Goal: Transaction & Acquisition: Purchase product/service

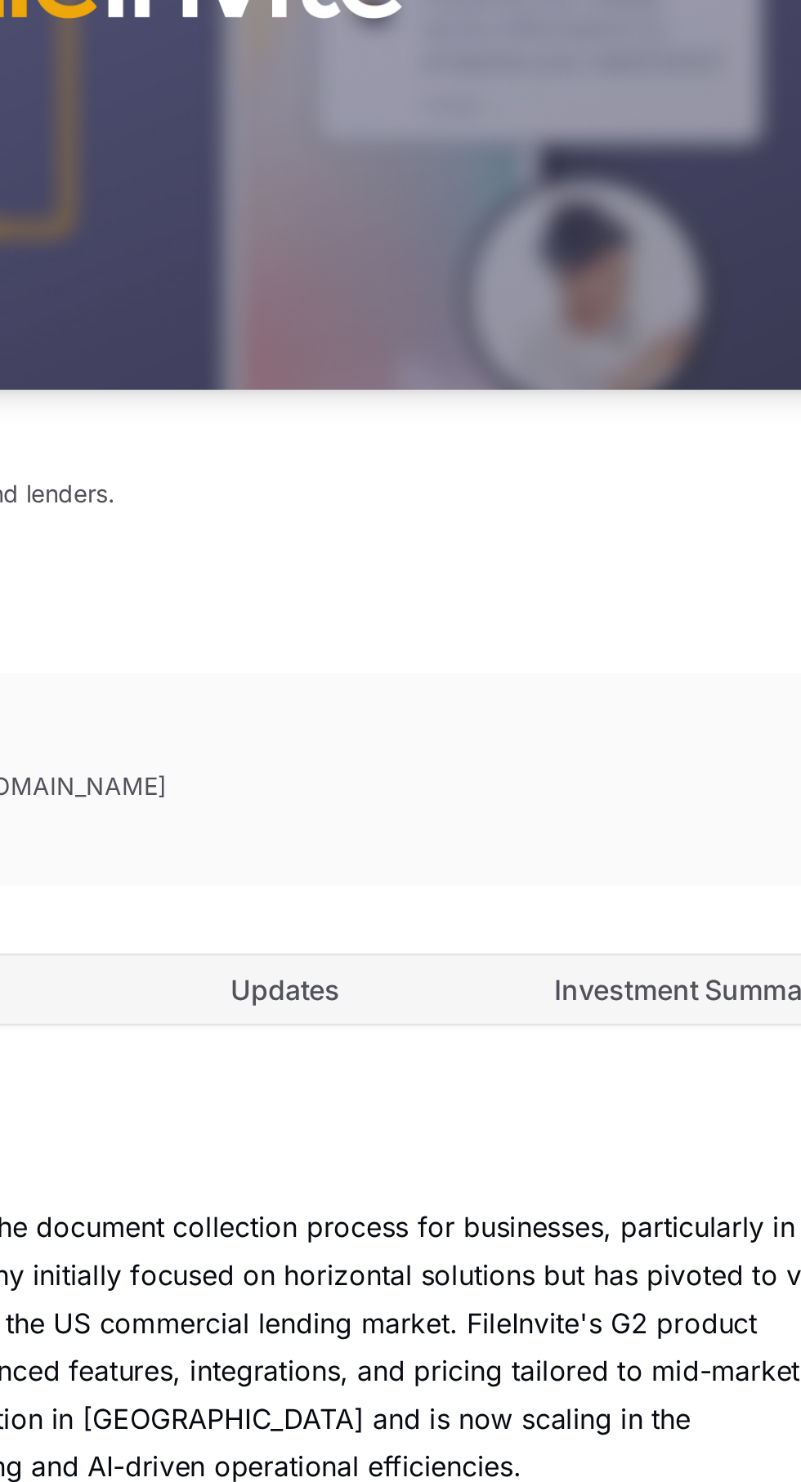
scroll to position [178, 0]
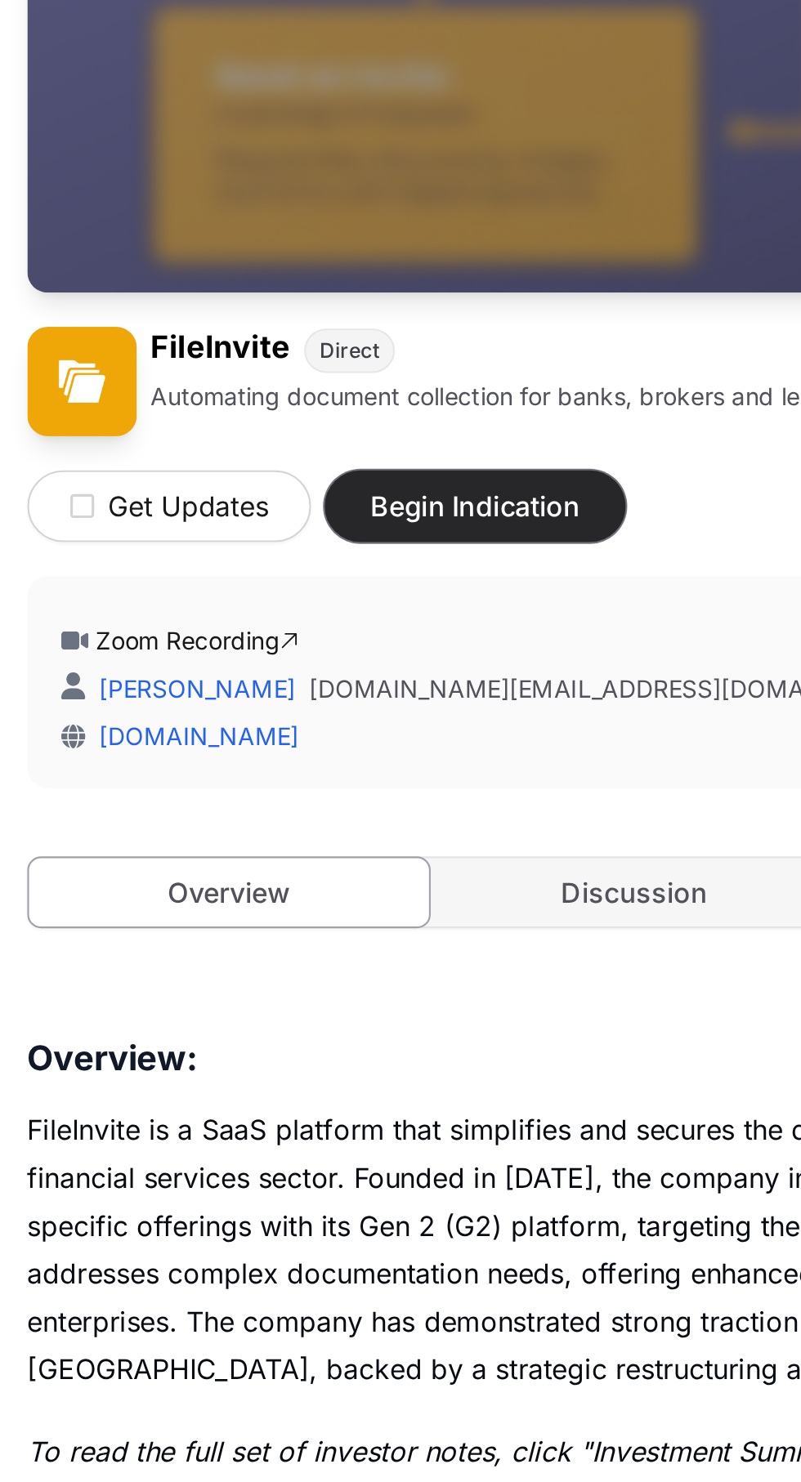
click at [259, 496] on button "Begin Indication" at bounding box center [227, 482] width 144 height 34
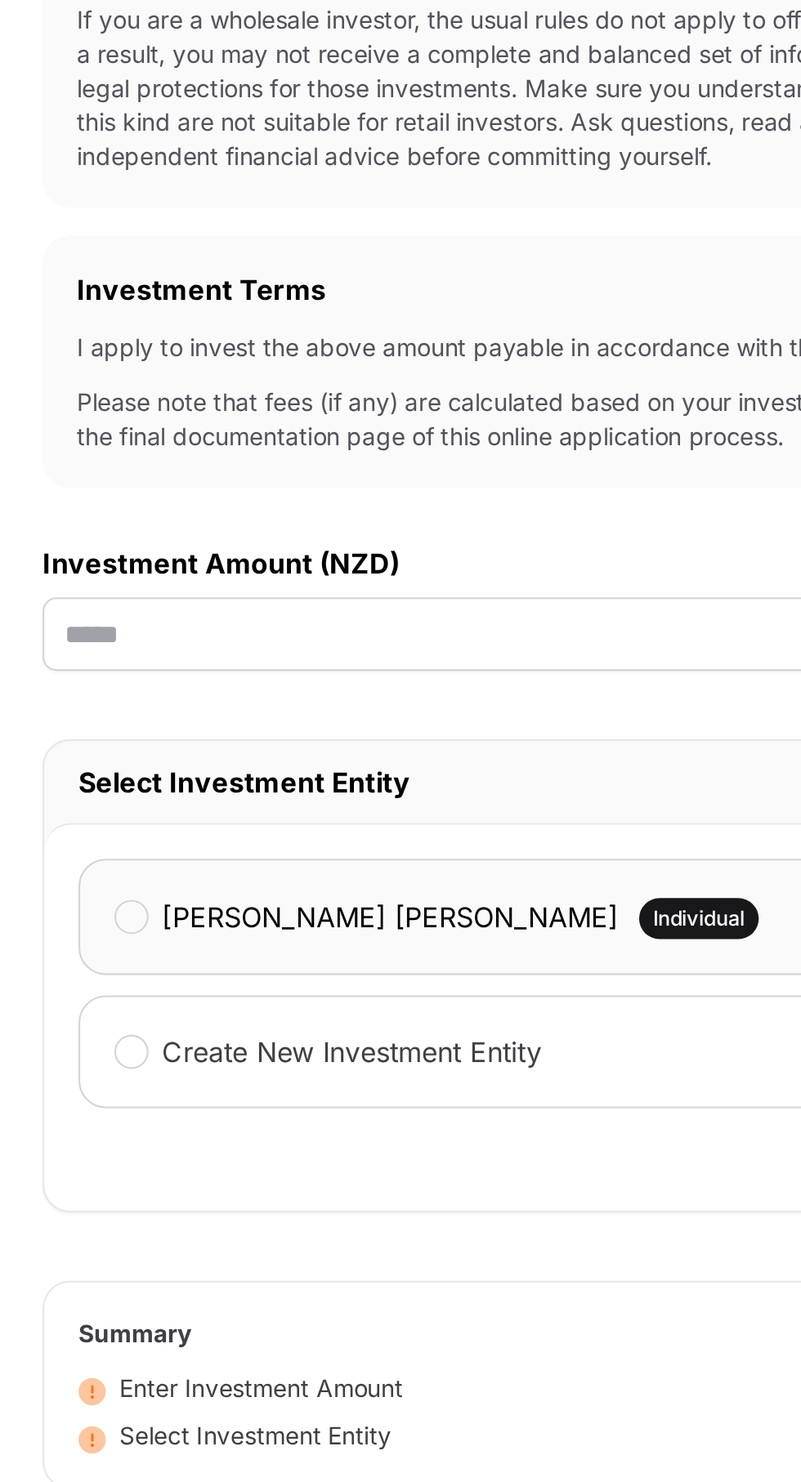
click at [159, 835] on label "[PERSON_NAME] [PERSON_NAME]" at bounding box center [266, 837] width 218 height 20
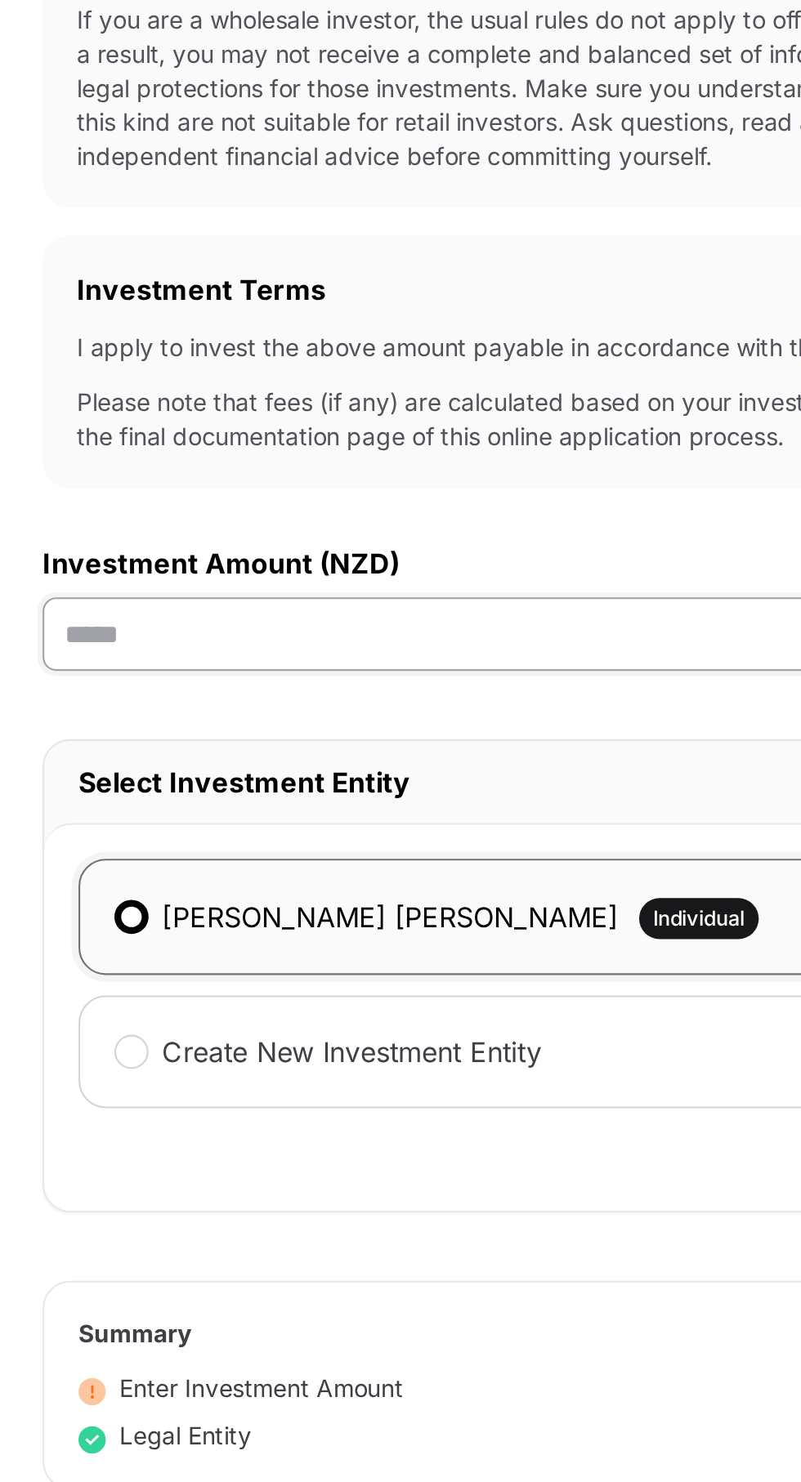
click at [294, 703] on input "text" at bounding box center [400, 701] width 601 height 35
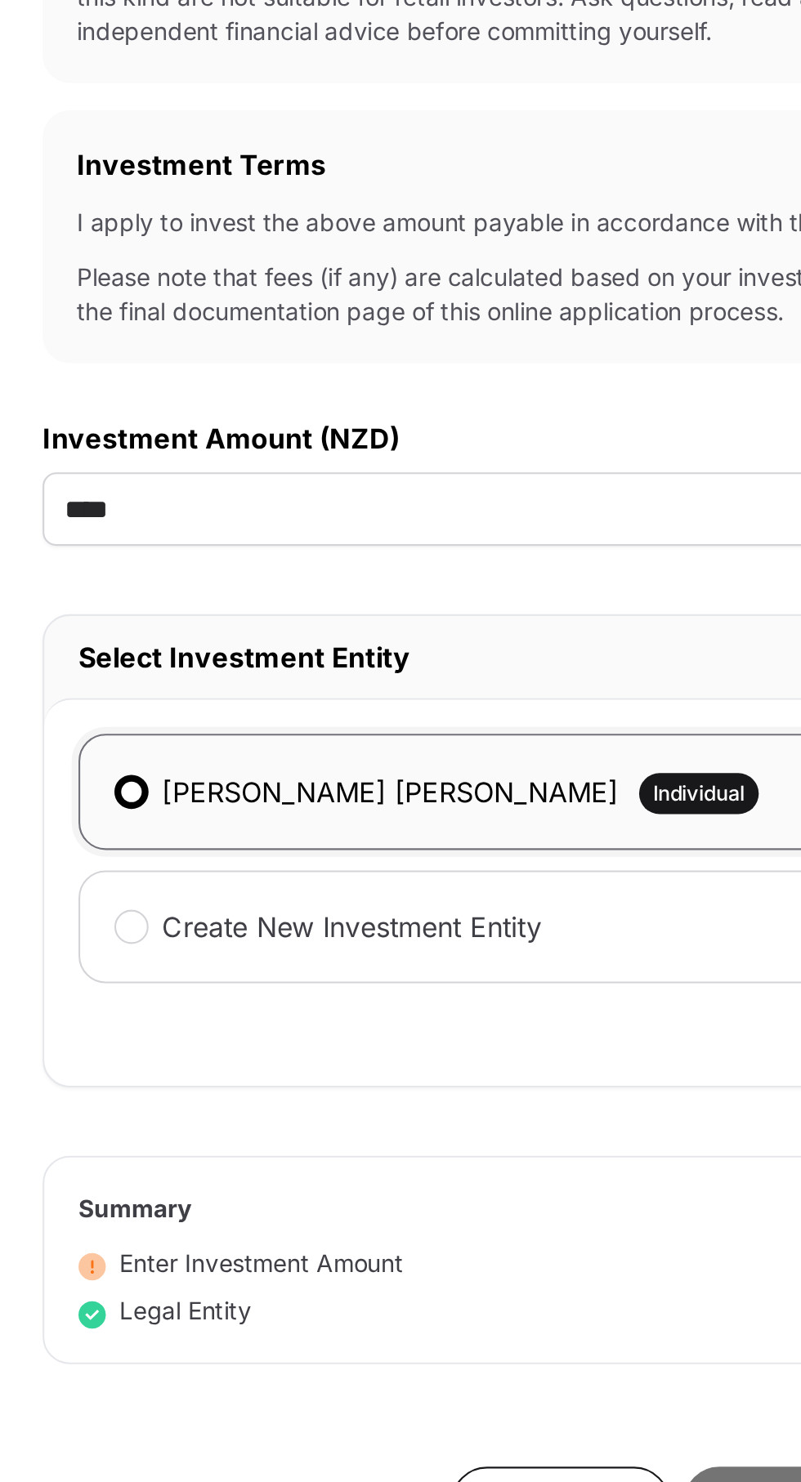
click at [382, 993] on div "Investment Application To get started with your investment application, we just…" at bounding box center [400, 726] width 601 height 1124
type input "******"
click at [367, 757] on div "Select Investment Entity" at bounding box center [400, 772] width 600 height 39
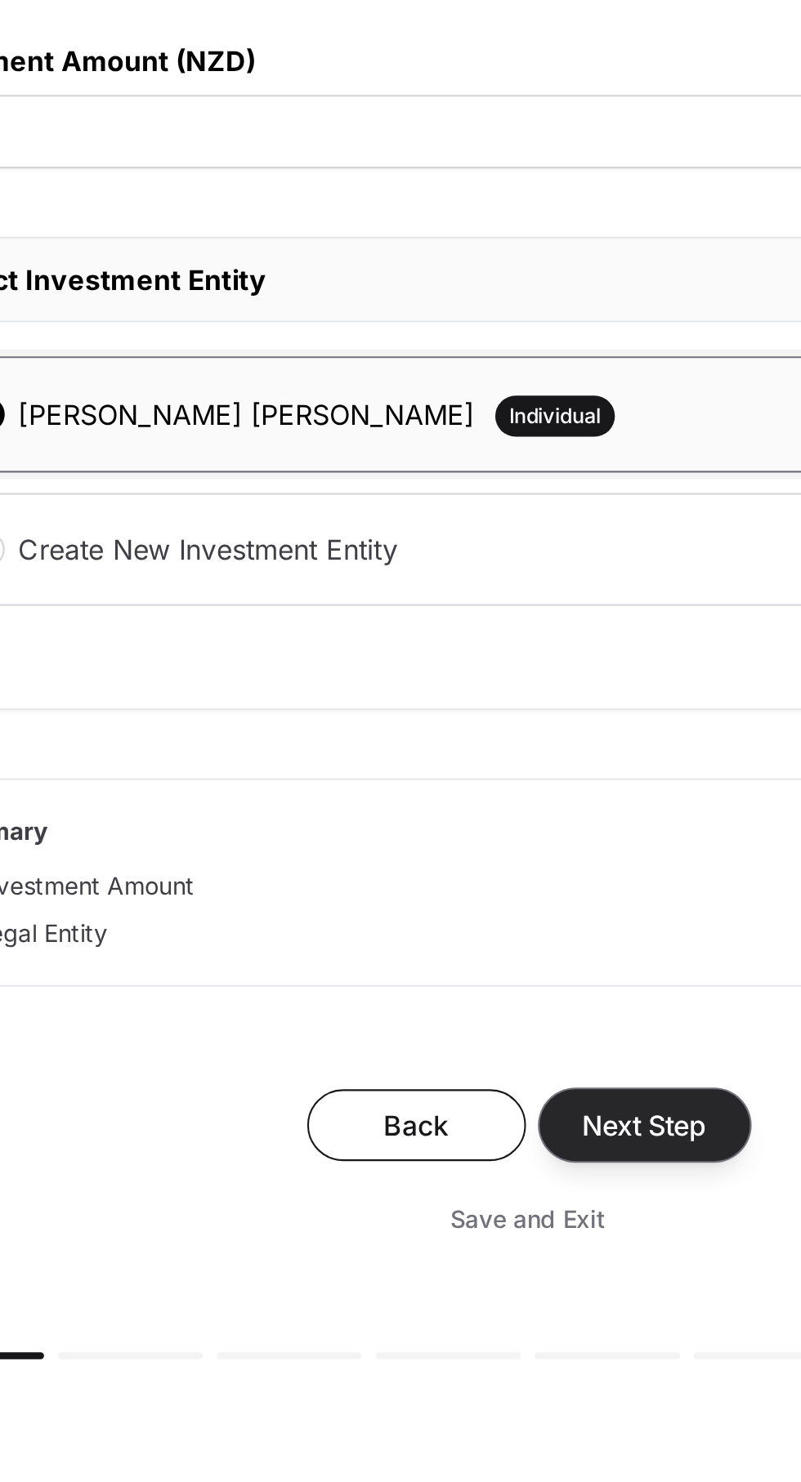
click at [476, 1179] on span "Next Step" at bounding box center [457, 1177] width 60 height 20
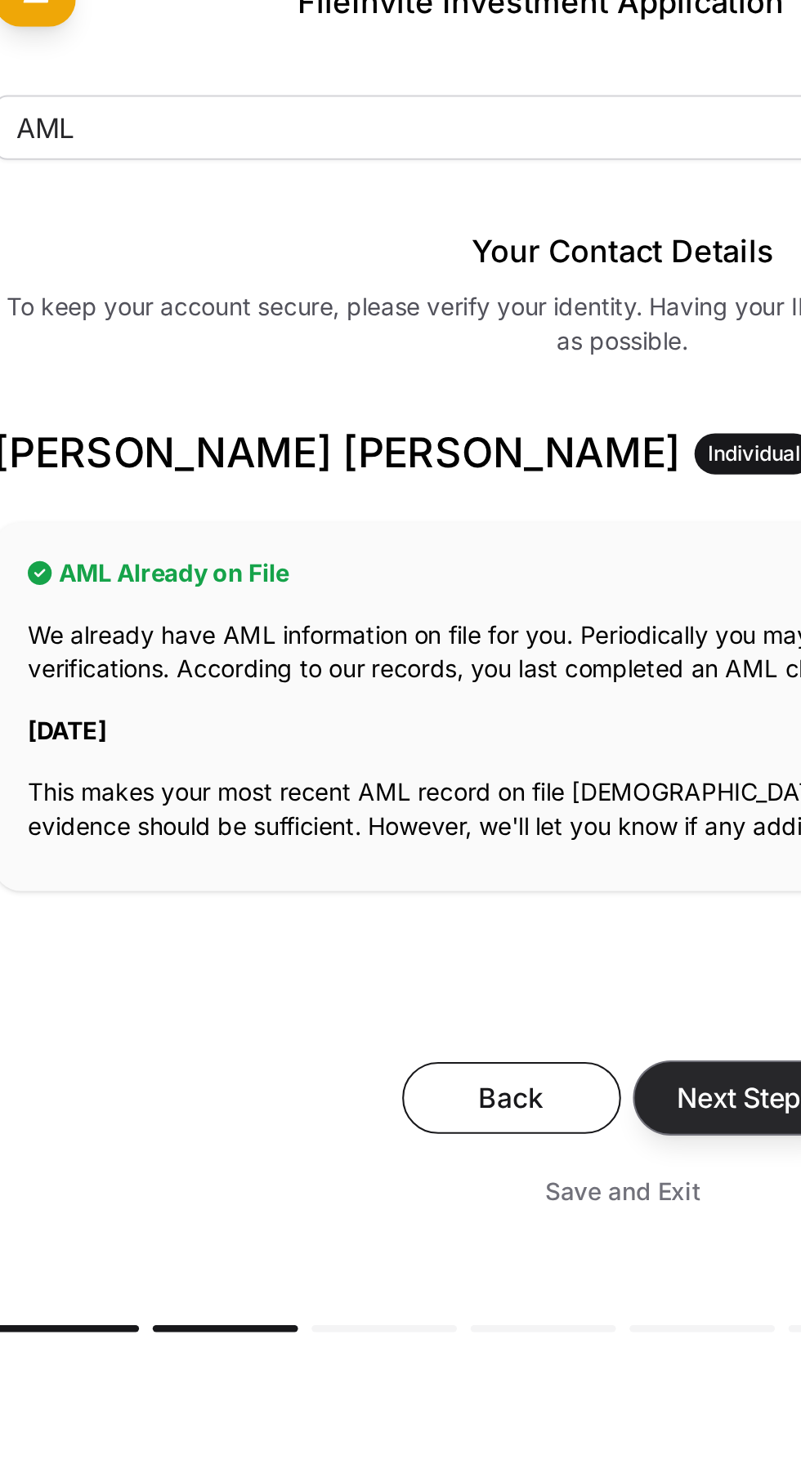
click at [464, 644] on span "Next Step" at bounding box center [457, 644] width 60 height 20
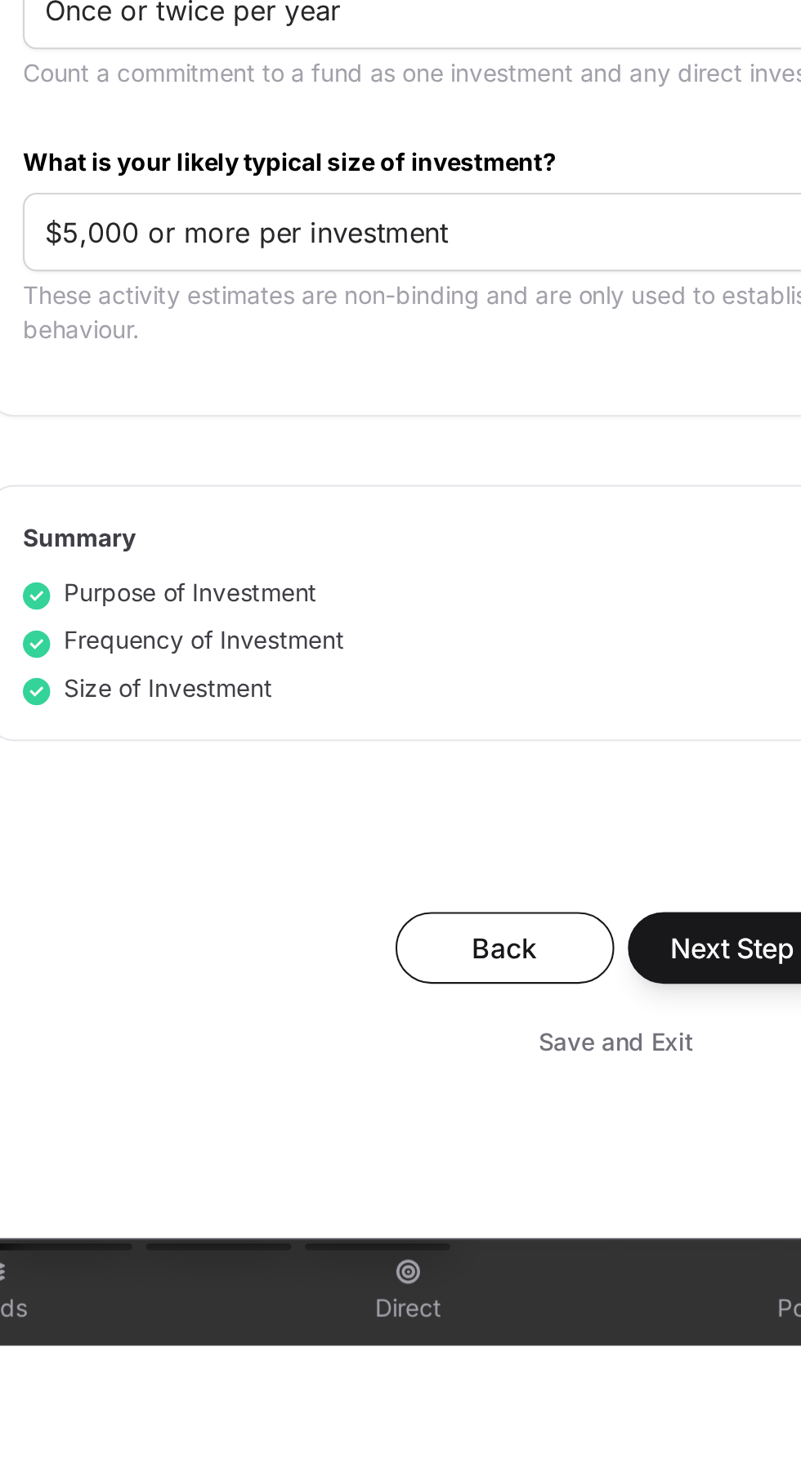
scroll to position [137, 0]
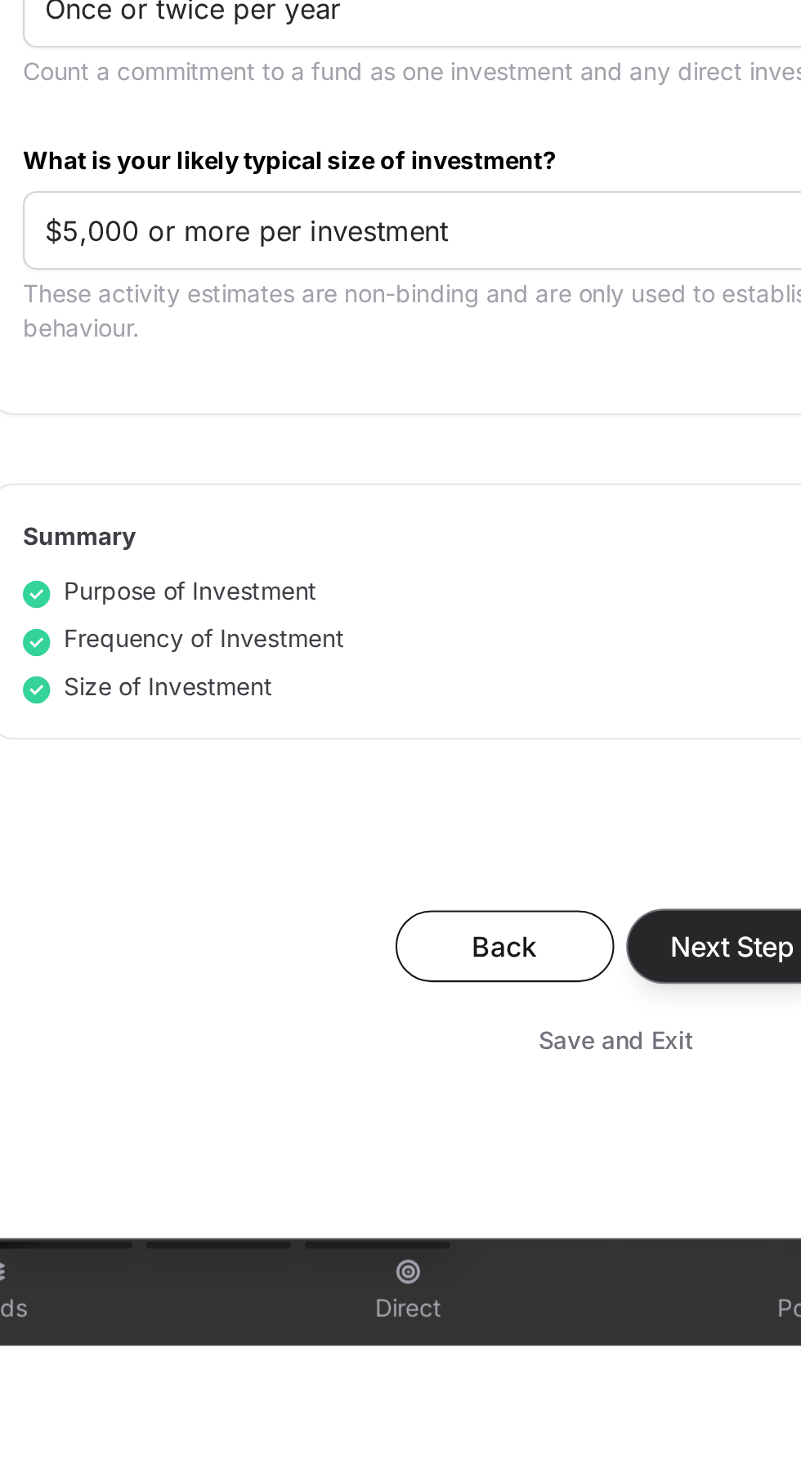
click at [467, 1293] on span "Next Step" at bounding box center [457, 1291] width 60 height 20
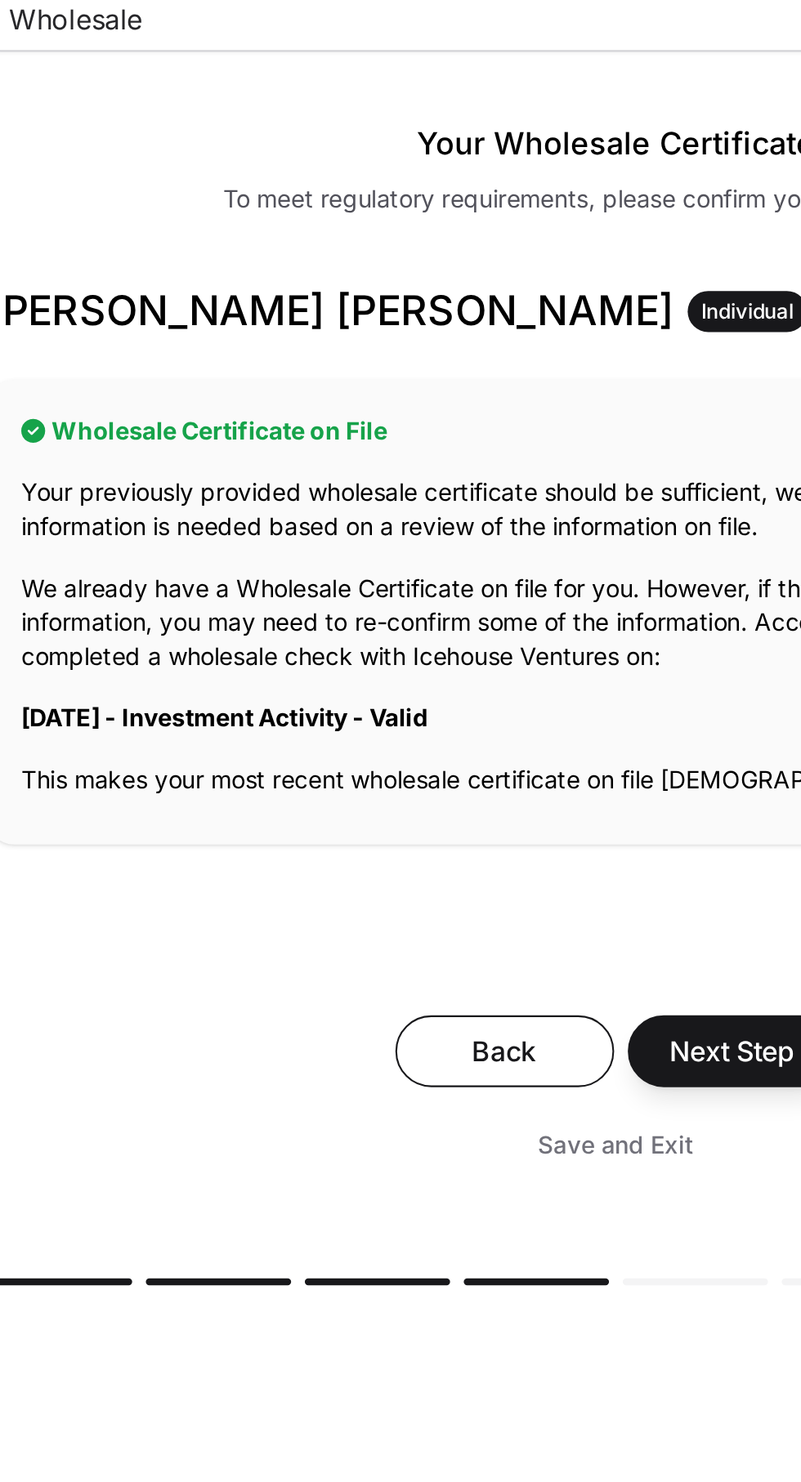
scroll to position [92, 0]
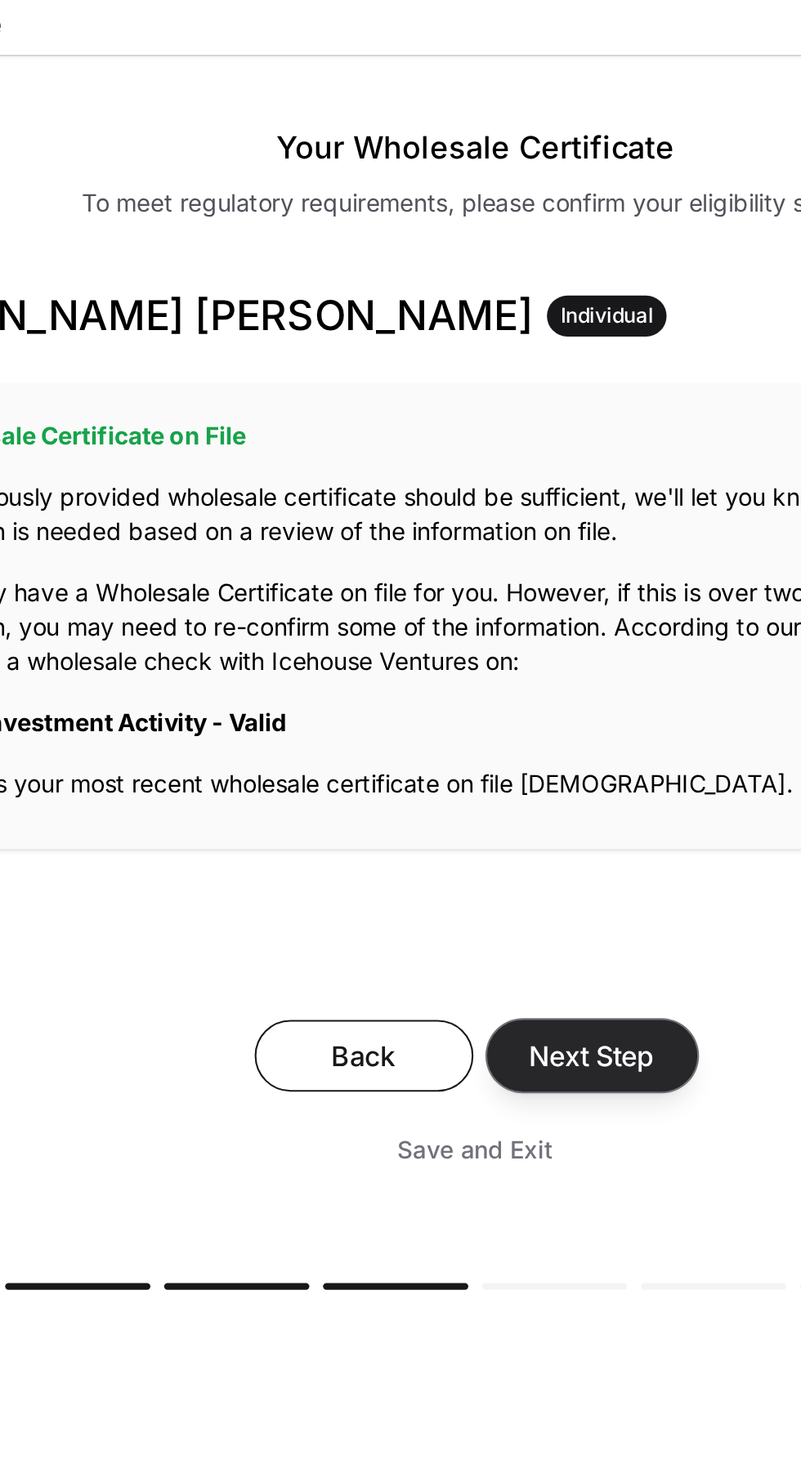
click at [477, 656] on button "Next Step" at bounding box center [456, 673] width 100 height 34
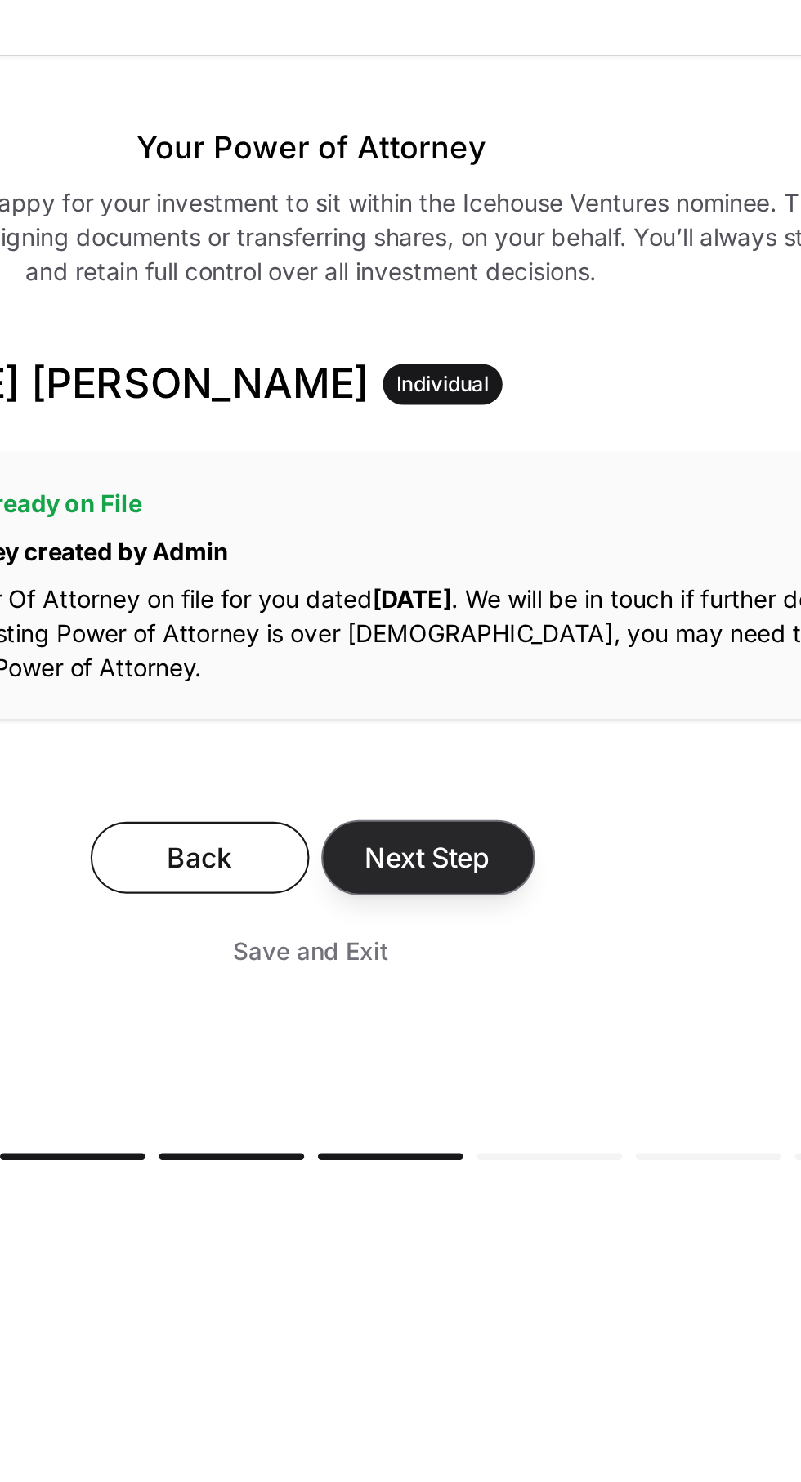
click at [482, 570] on span "Next Step" at bounding box center [457, 579] width 60 height 20
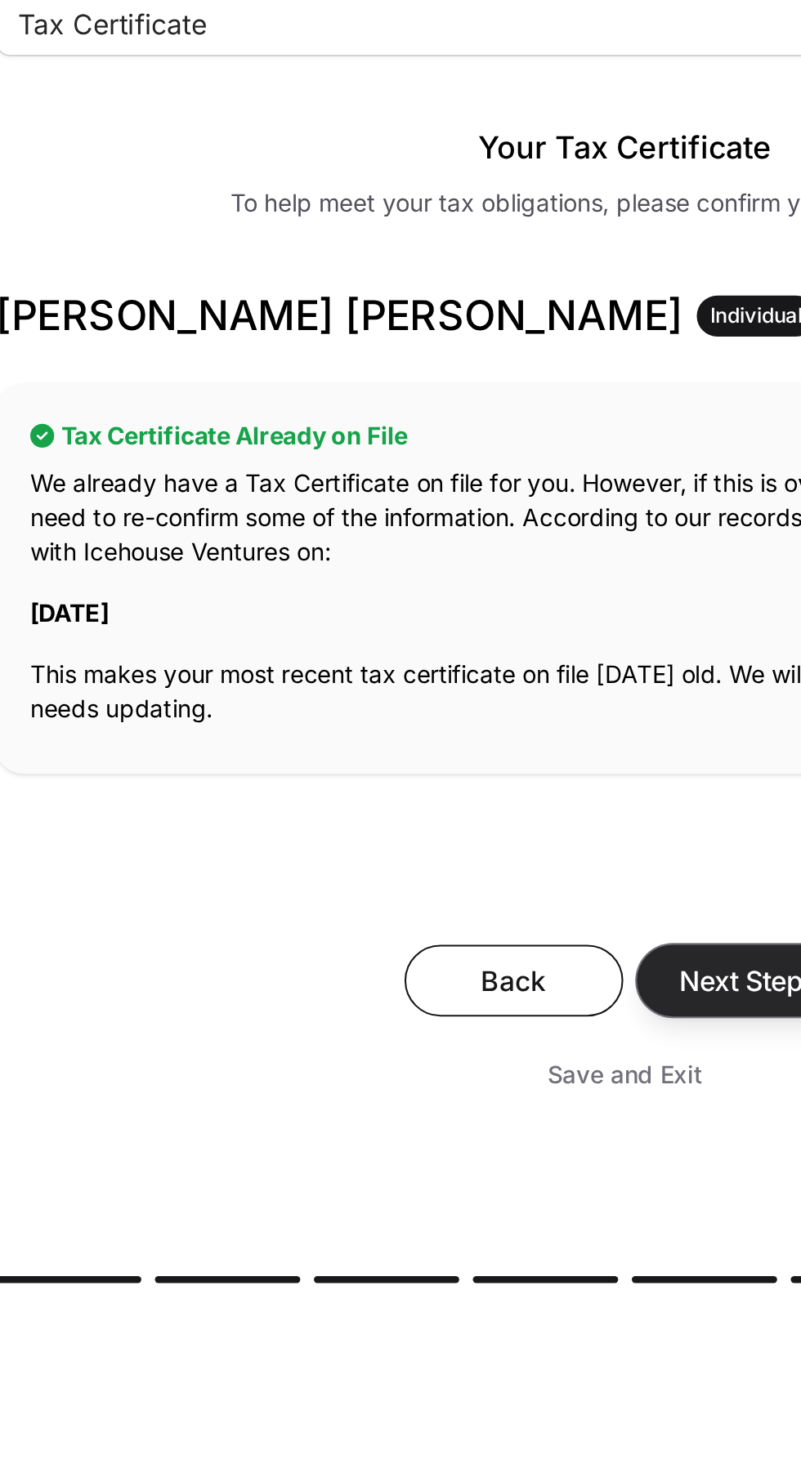
click at [467, 643] on span "Next Step" at bounding box center [457, 638] width 60 height 20
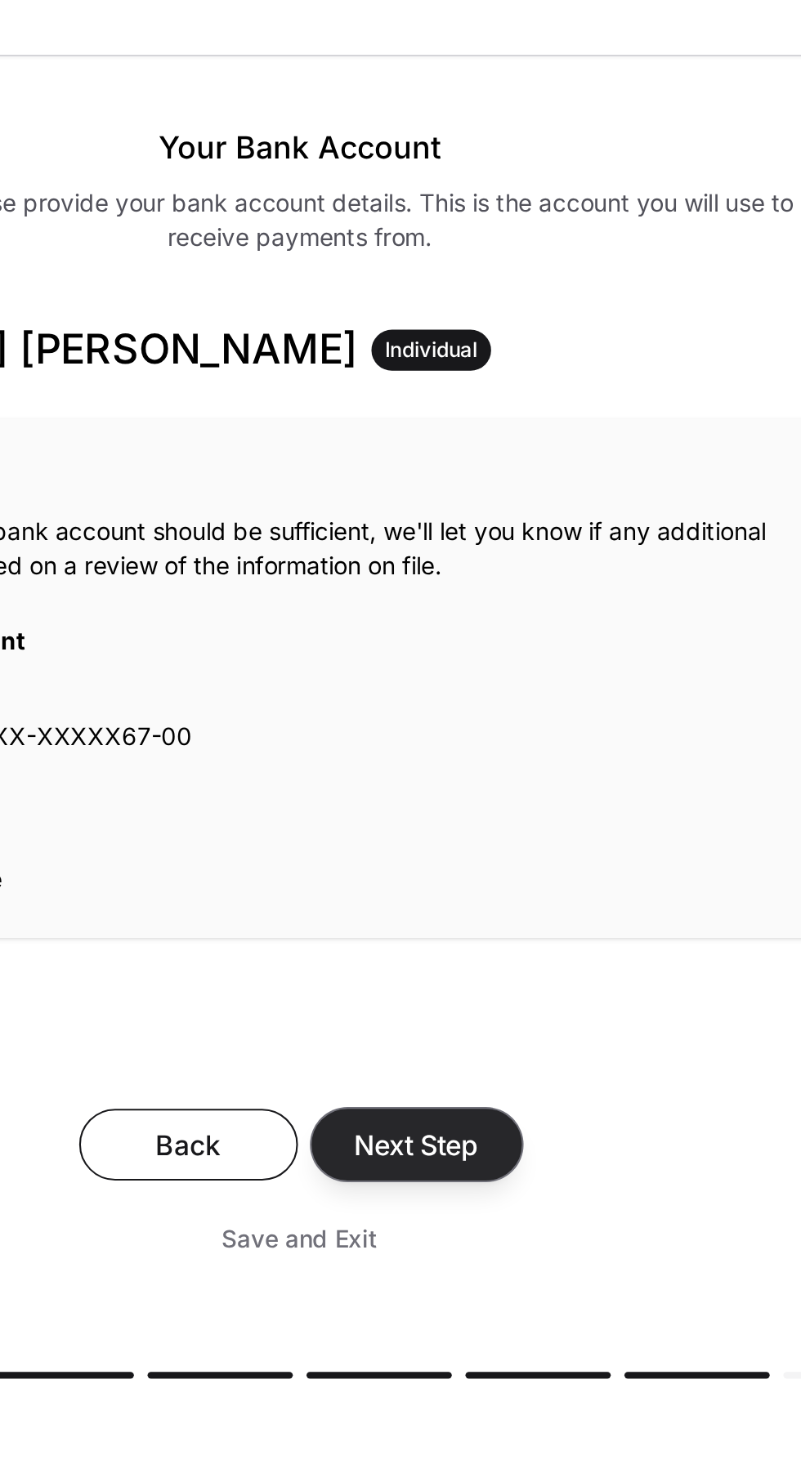
click at [471, 713] on span "Next Step" at bounding box center [457, 716] width 60 height 20
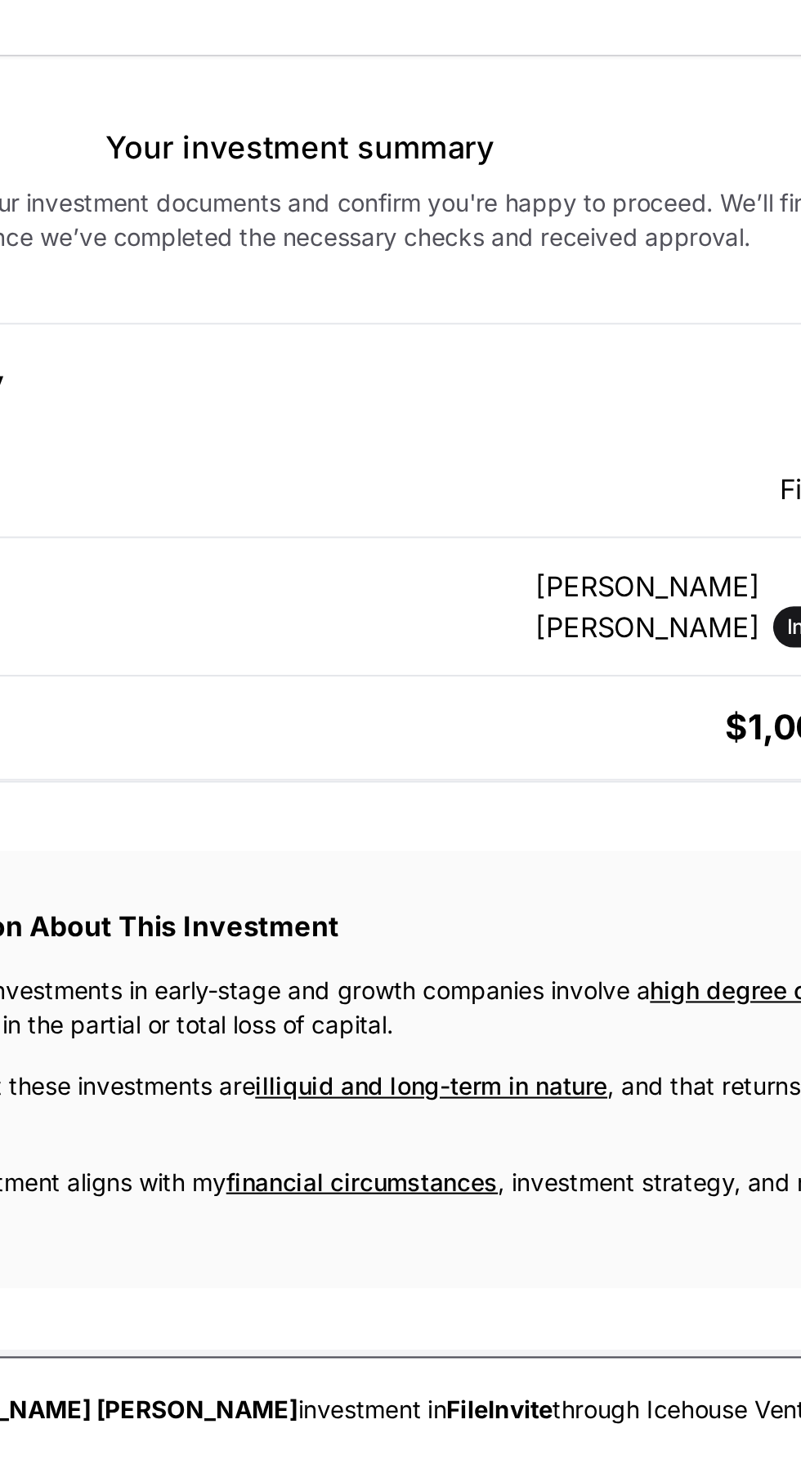
click at [472, 726] on label "I confirm this investment aligns with my financial circumstances , investment s…" at bounding box center [415, 742] width 520 height 33
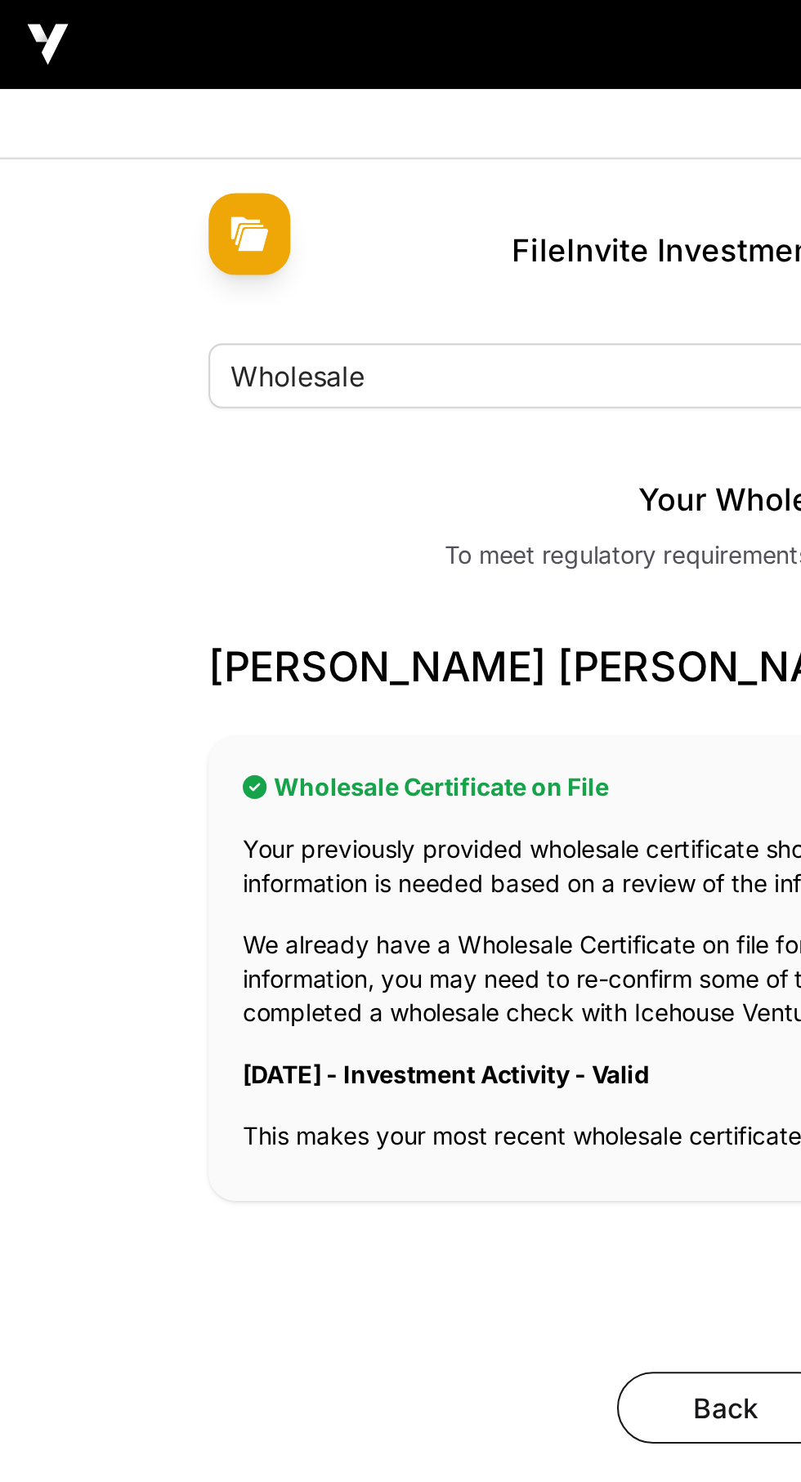
scroll to position [137, 0]
